Goal: Navigation & Orientation: Find specific page/section

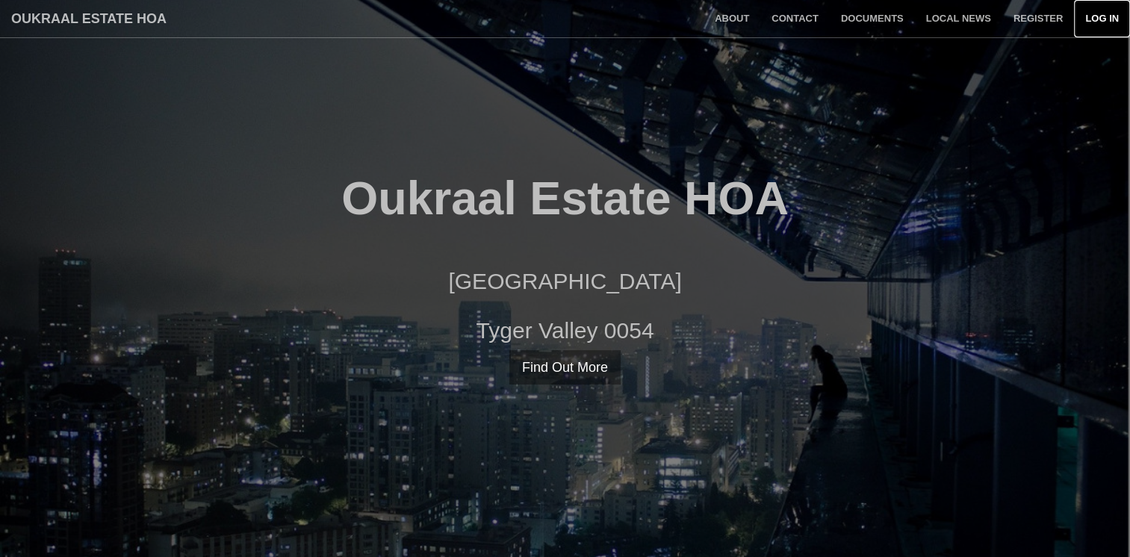
click at [1119, 18] on link "Log in" at bounding box center [1102, 18] width 56 height 37
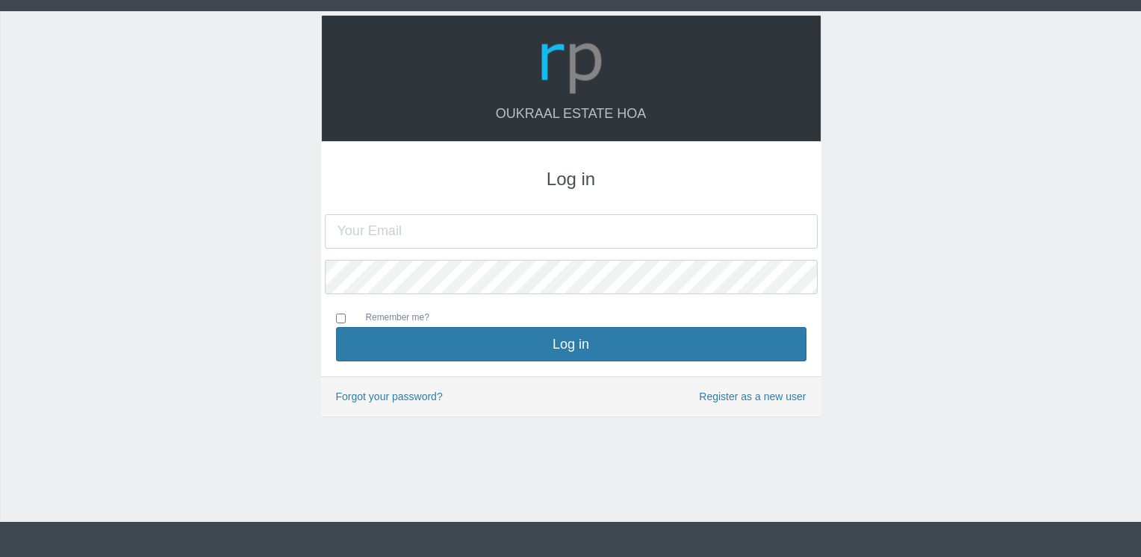
click at [396, 216] on input "text" at bounding box center [571, 231] width 493 height 34
type input "[EMAIL_ADDRESS][DOMAIN_NAME]"
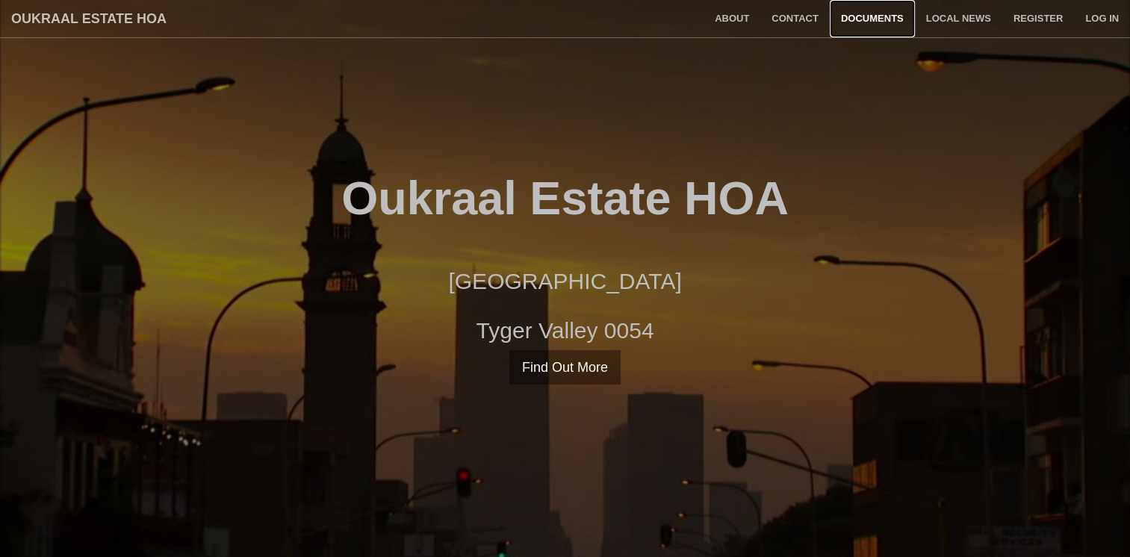
click at [888, 16] on link "Documents" at bounding box center [872, 18] width 85 height 37
click at [977, 14] on link "Local News" at bounding box center [958, 18] width 87 height 37
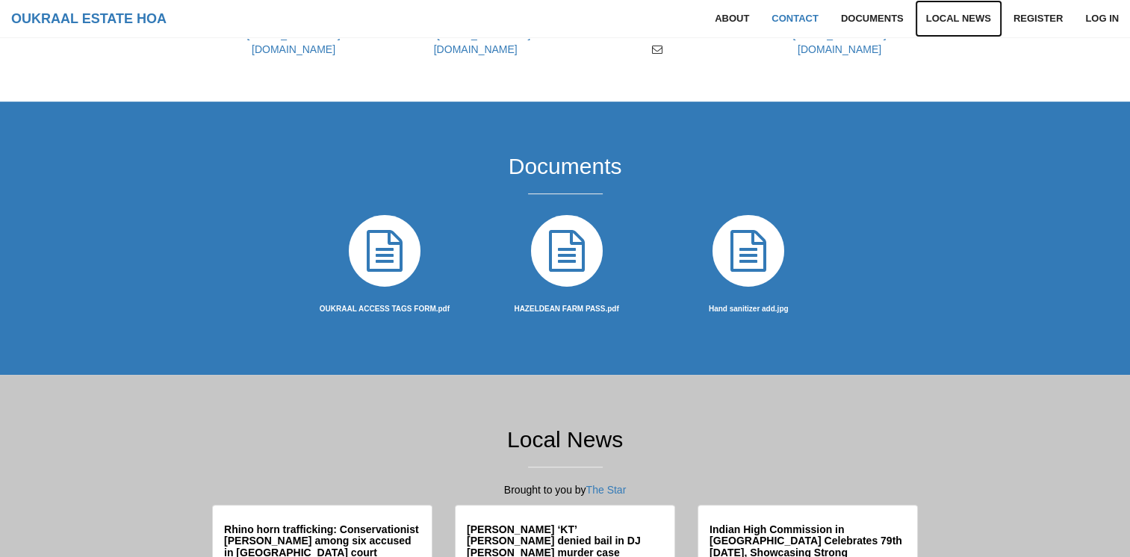
scroll to position [880, 0]
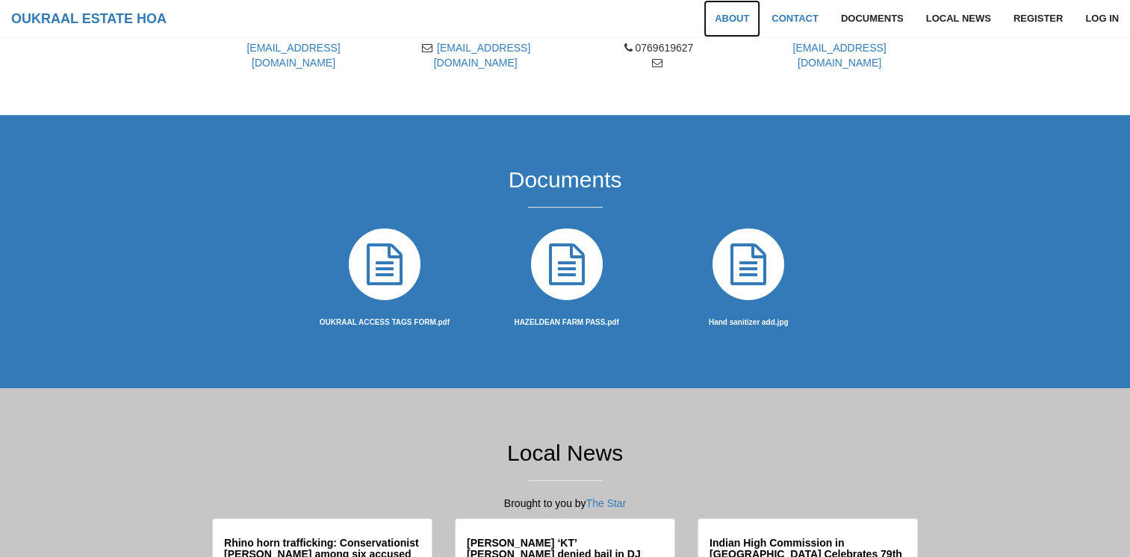
click at [727, 19] on link "About" at bounding box center [731, 18] width 57 height 37
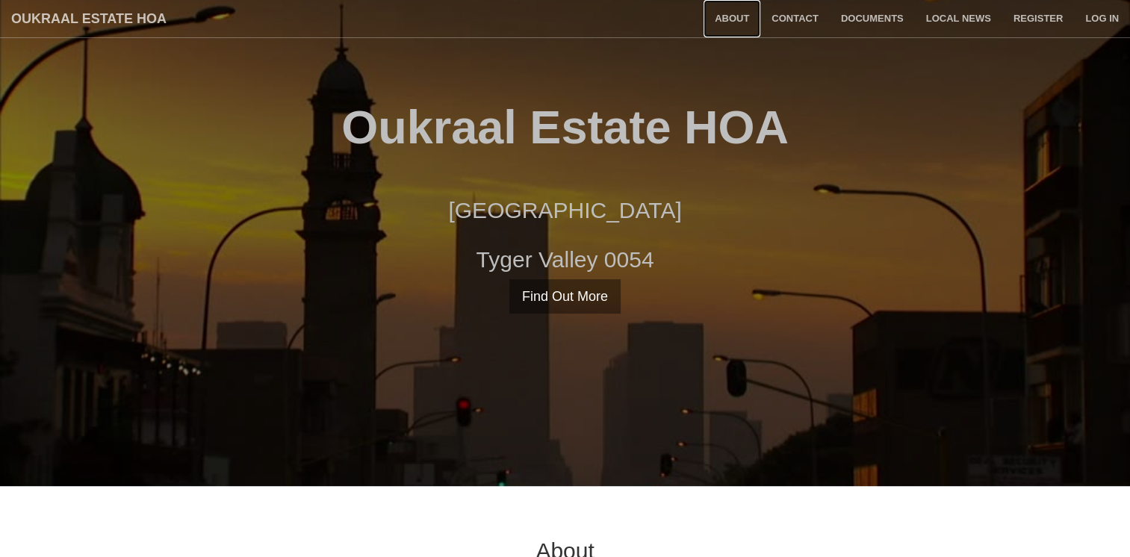
scroll to position [75, 0]
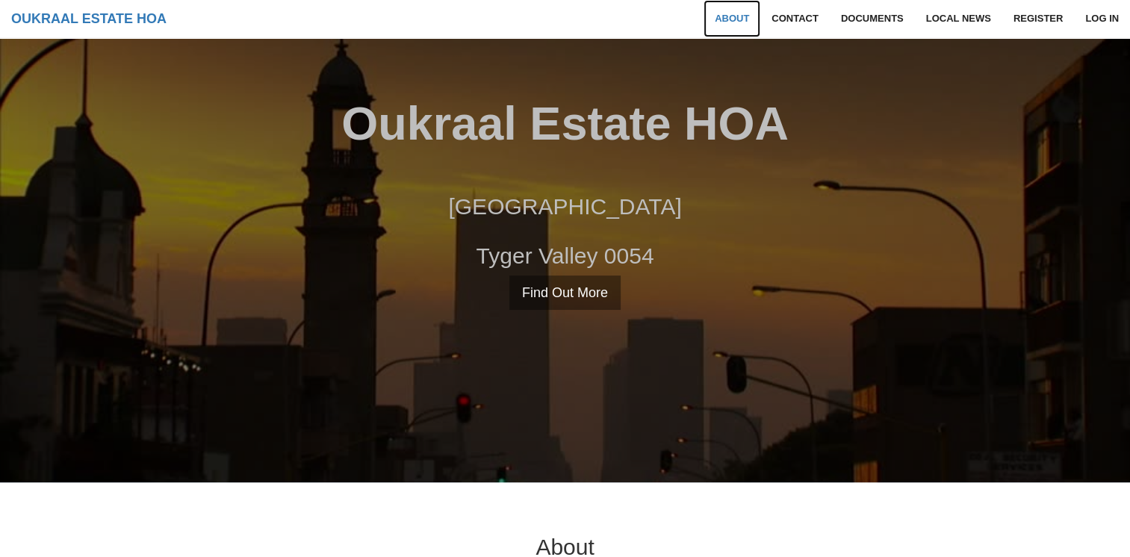
click at [718, 17] on link "About" at bounding box center [731, 18] width 57 height 37
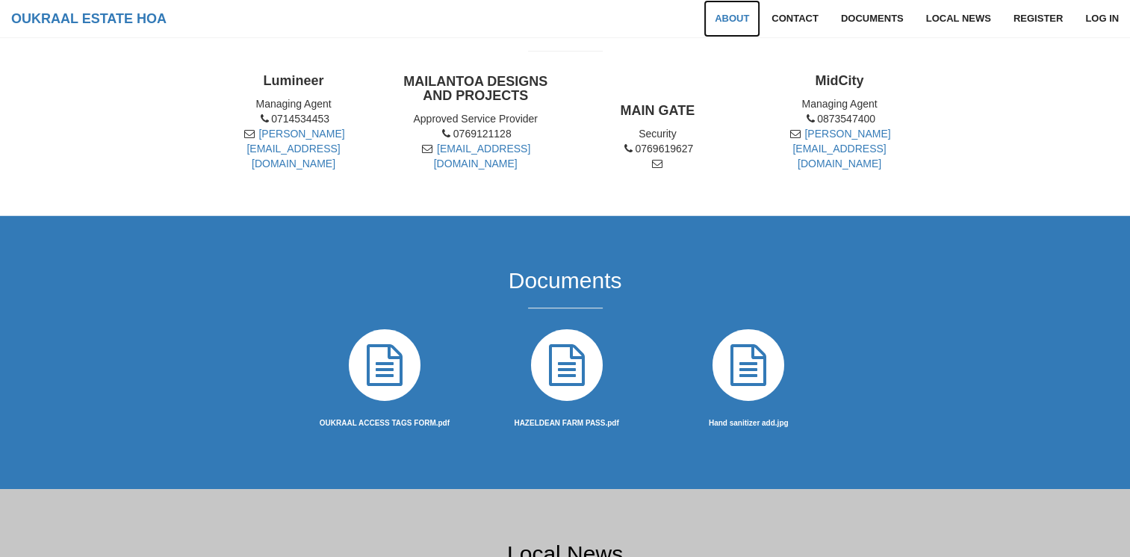
scroll to position [781, 0]
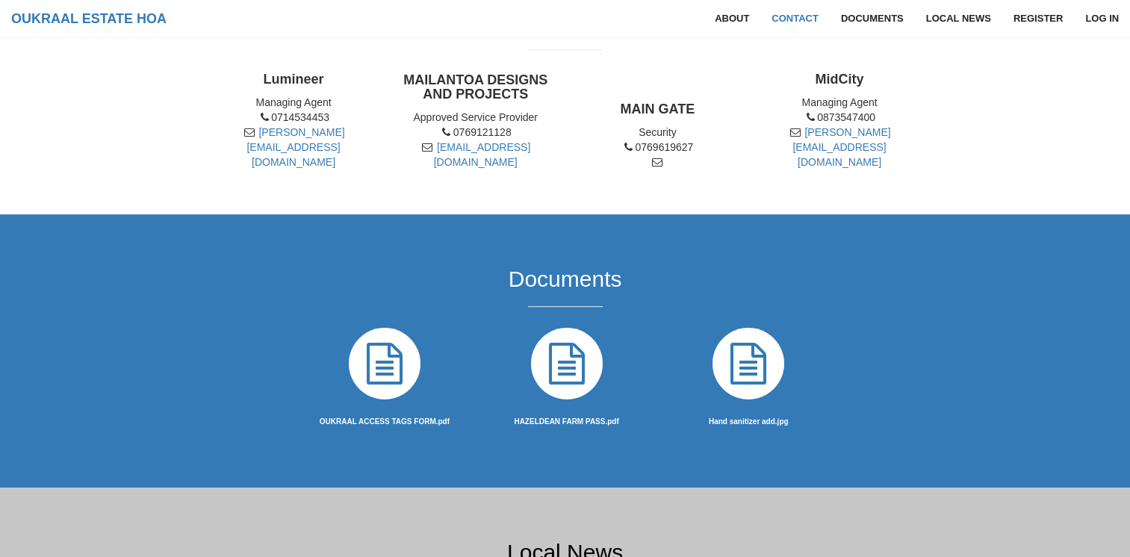
click at [569, 380] on icon at bounding box center [567, 364] width 84 height 84
click at [60, 93] on section "Contacts Lumineer Managing Agent 0714534453 ella@lumineer.co.za MAILANTOA DESIG…" at bounding box center [565, 85] width 1130 height 257
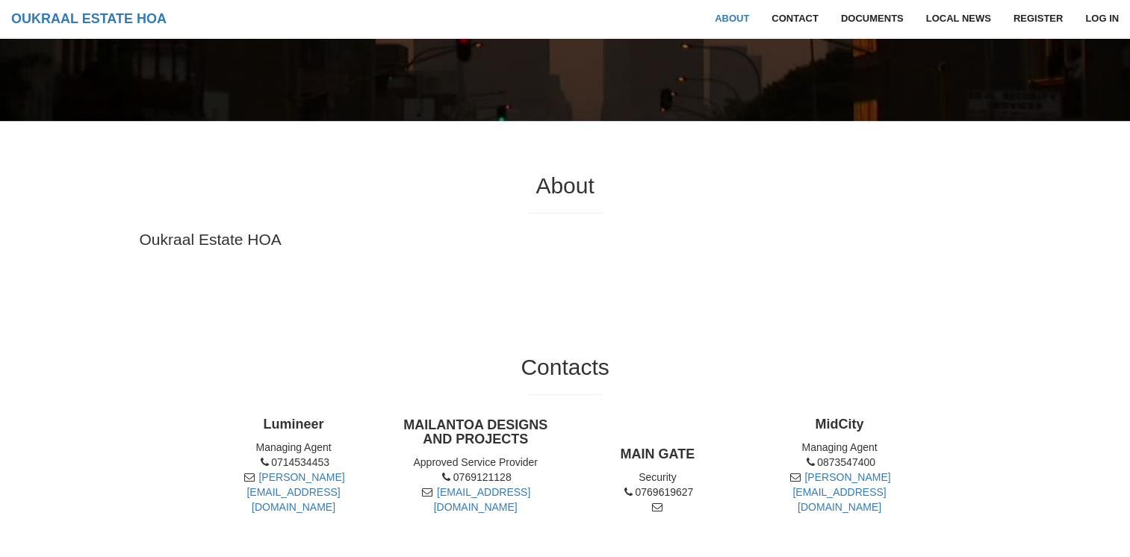
scroll to position [408, 0]
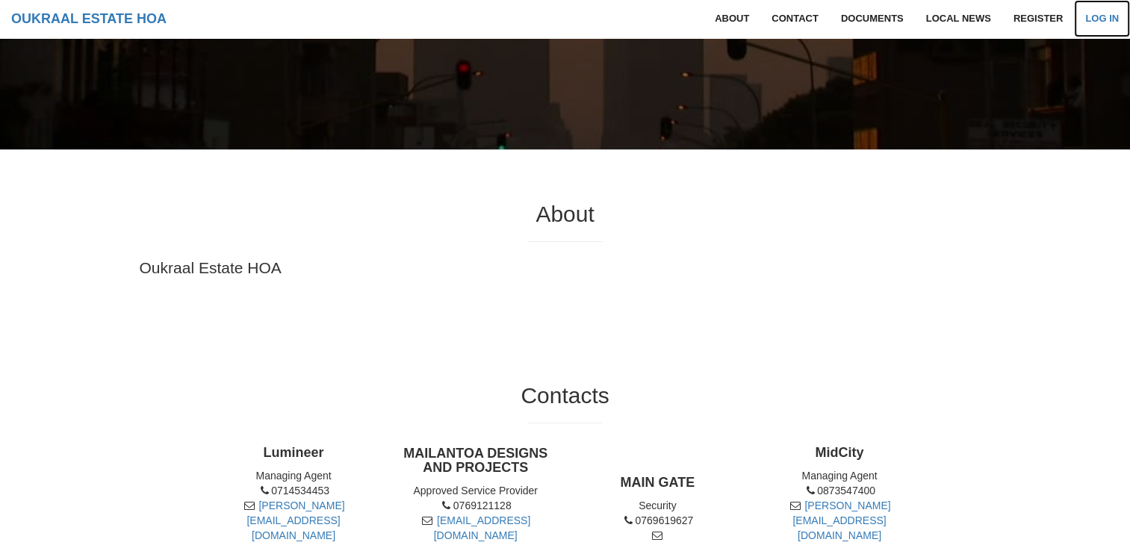
click at [1100, 16] on link "Log in" at bounding box center [1102, 18] width 56 height 37
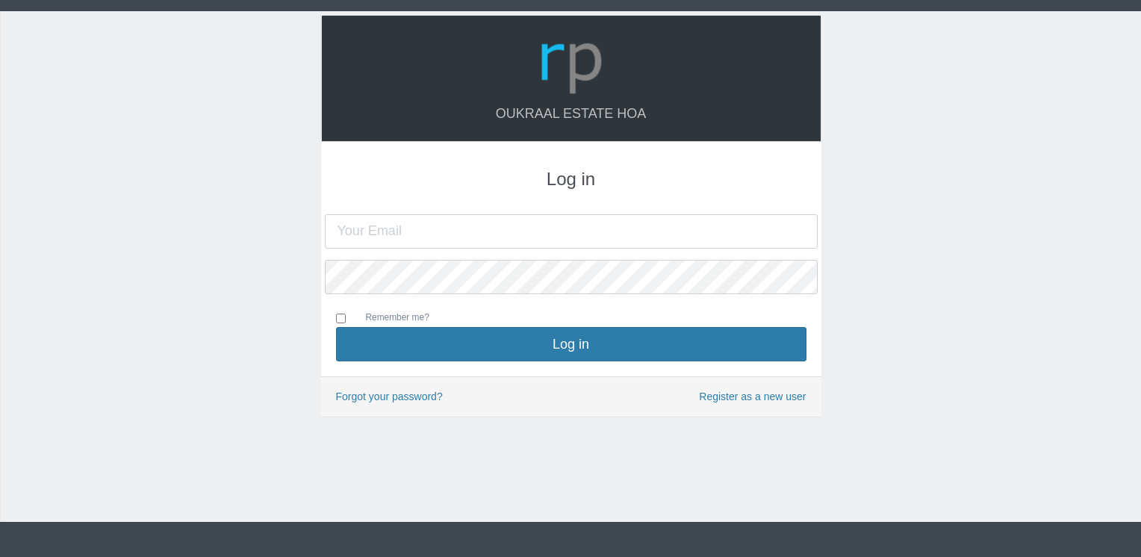
click at [355, 231] on input "text" at bounding box center [571, 231] width 493 height 34
type input "[EMAIL_ADDRESS][DOMAIN_NAME]"
click at [336, 327] on button "Log in" at bounding box center [571, 344] width 470 height 34
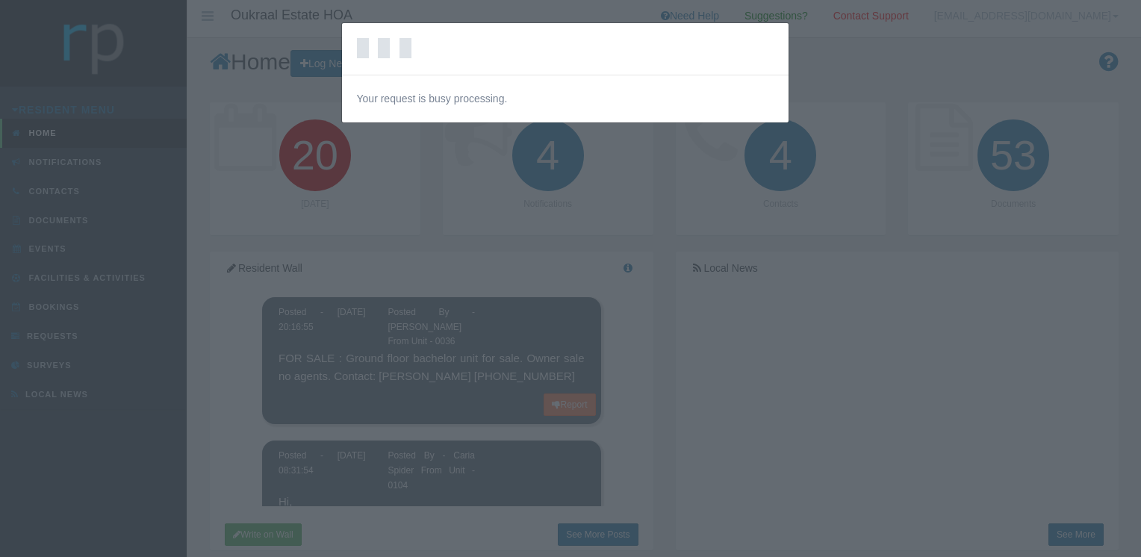
click at [783, 390] on div "Loading… Your request is busy processing." at bounding box center [570, 278] width 1141 height 557
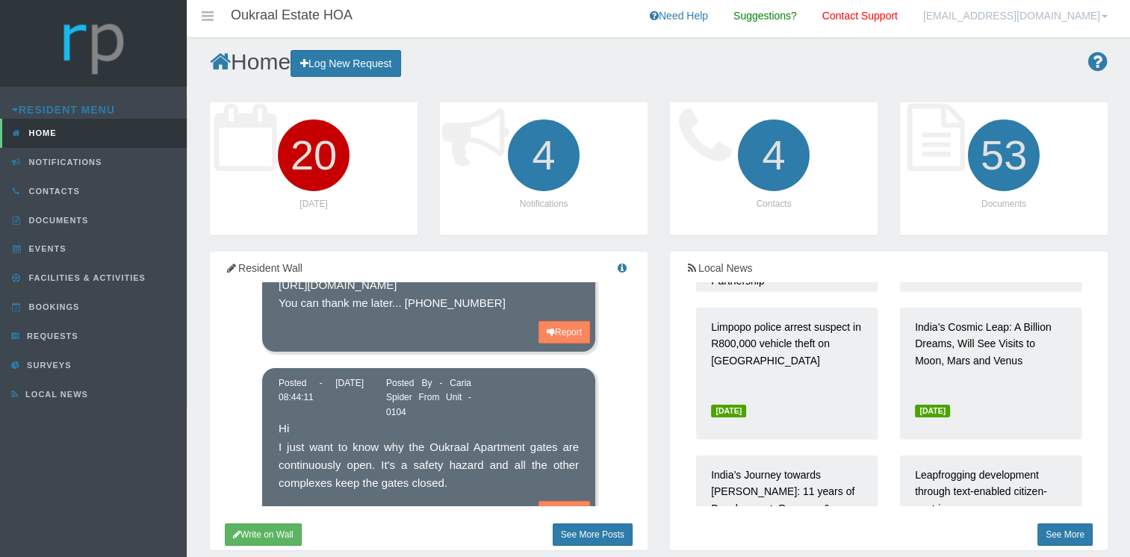
scroll to position [373, 0]
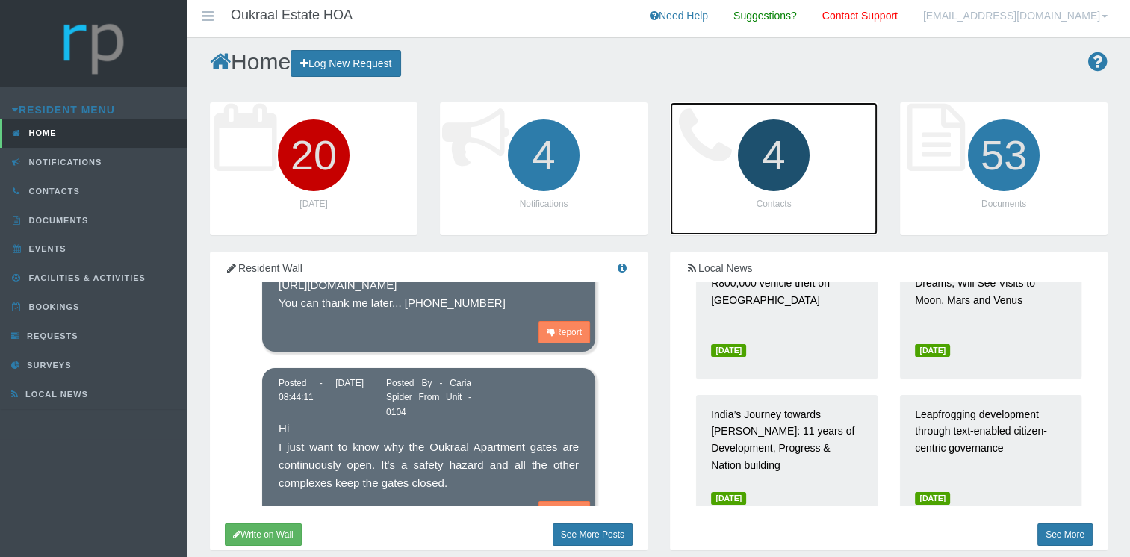
click at [759, 160] on icon "4" at bounding box center [774, 156] width 84 height 84
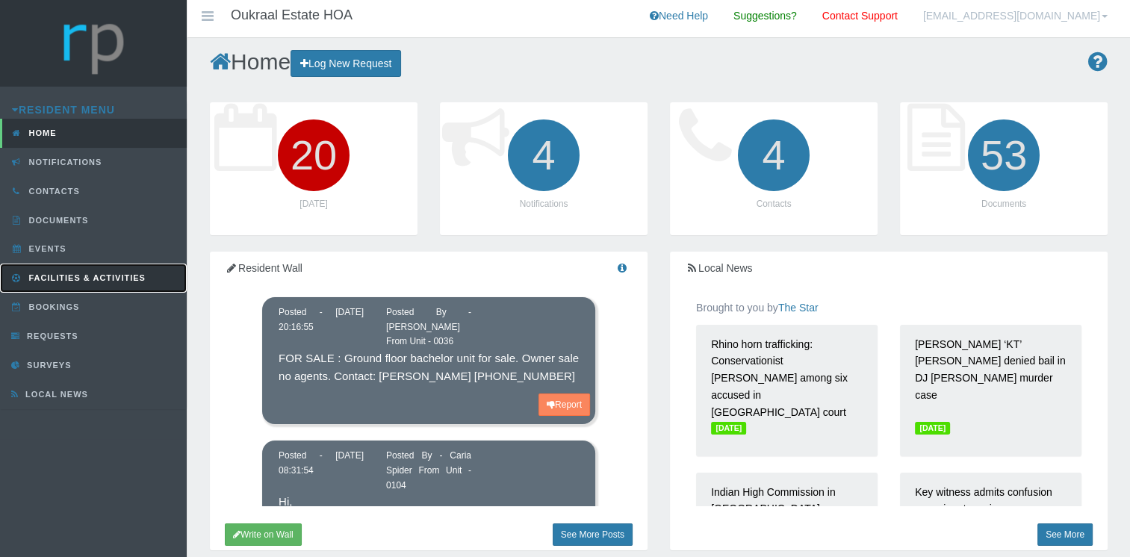
click at [92, 275] on span "Facilities & Activities" at bounding box center [85, 277] width 120 height 9
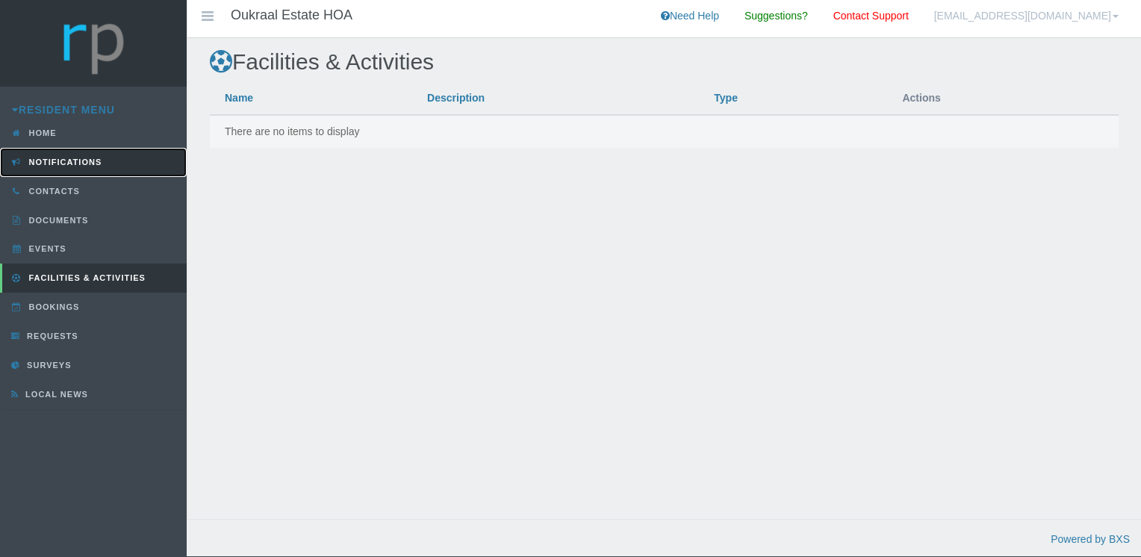
click at [92, 161] on span "Notifications" at bounding box center [63, 162] width 77 height 9
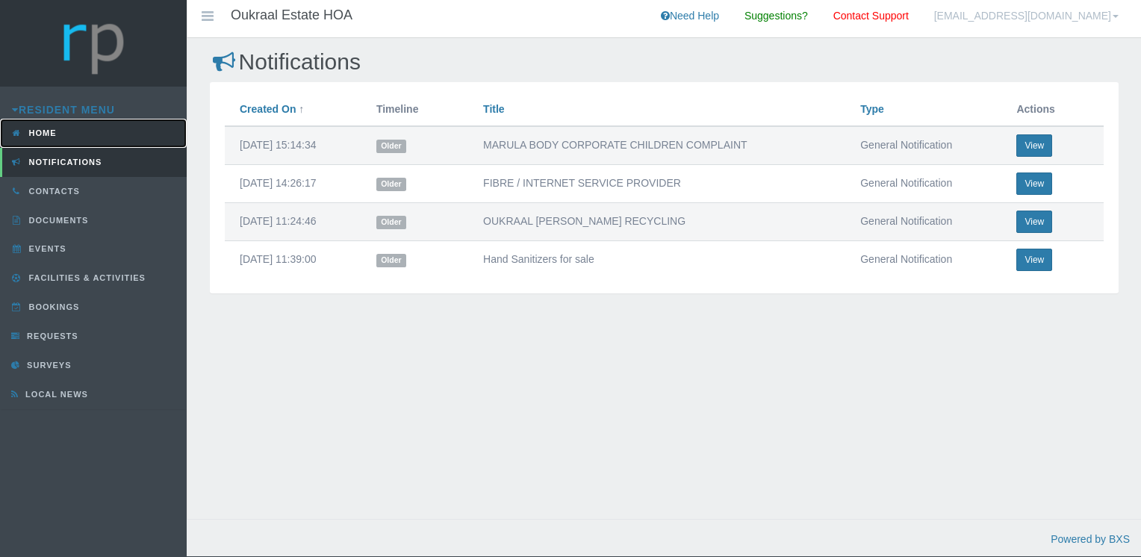
click at [72, 128] on link "Home" at bounding box center [93, 133] width 187 height 29
